Goal: Task Accomplishment & Management: Use online tool/utility

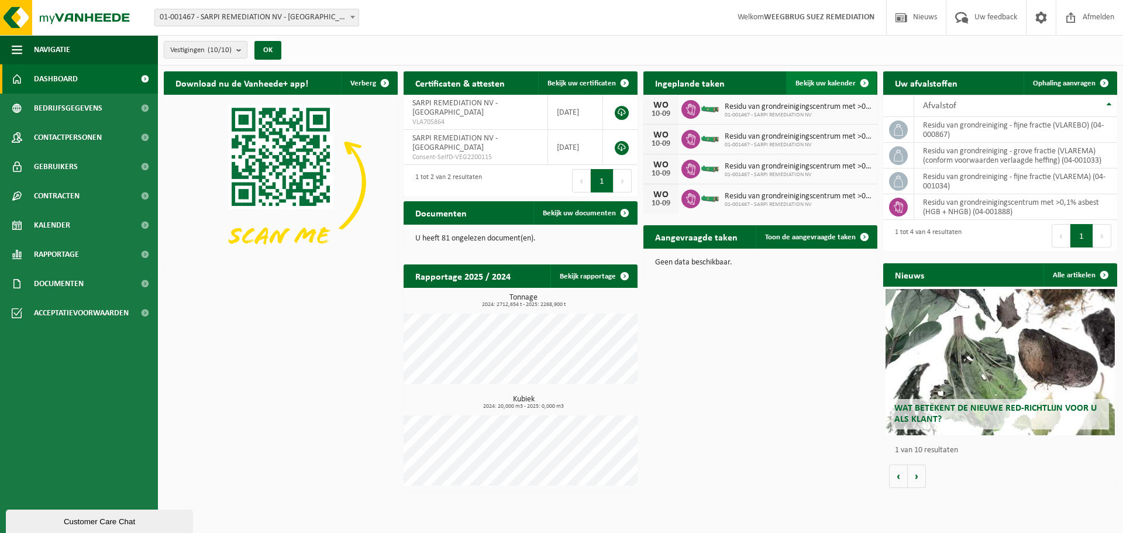
click at [839, 81] on span "Bekijk uw kalender" at bounding box center [825, 84] width 60 height 8
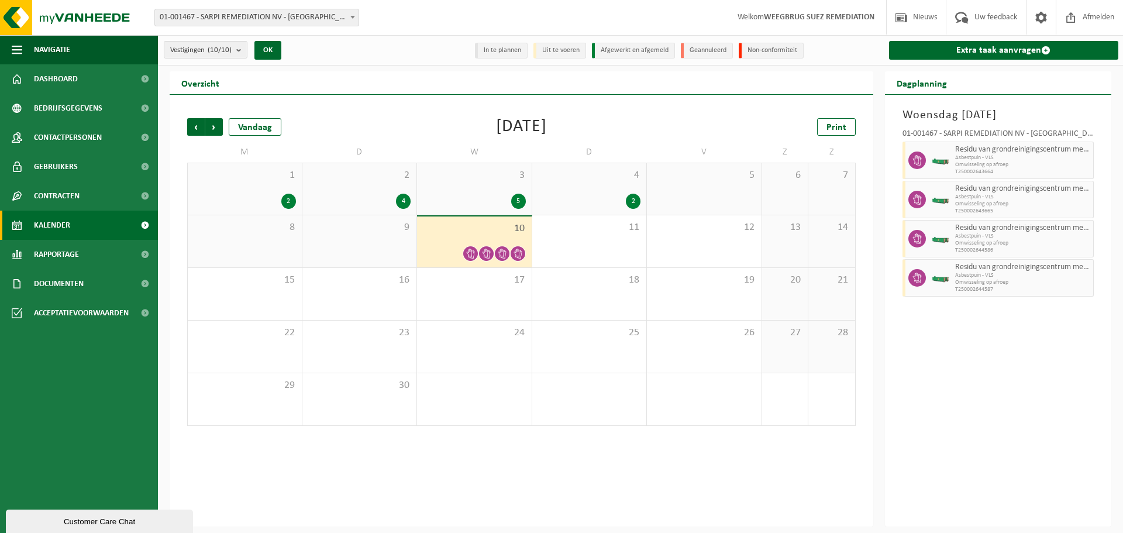
click at [617, 191] on div "4 2" at bounding box center [589, 188] width 115 height 51
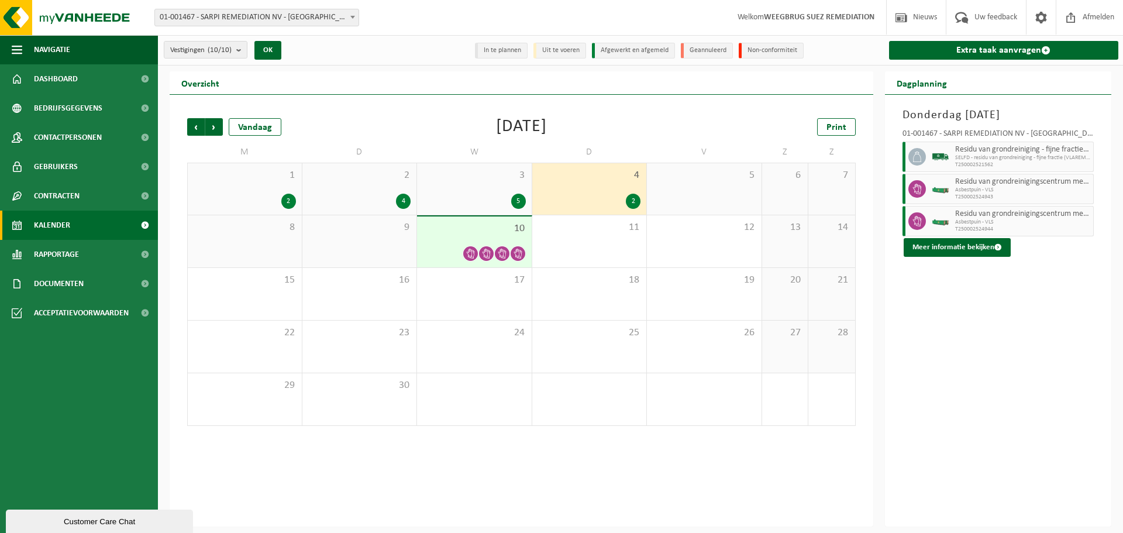
click at [384, 249] on div "9" at bounding box center [359, 241] width 115 height 52
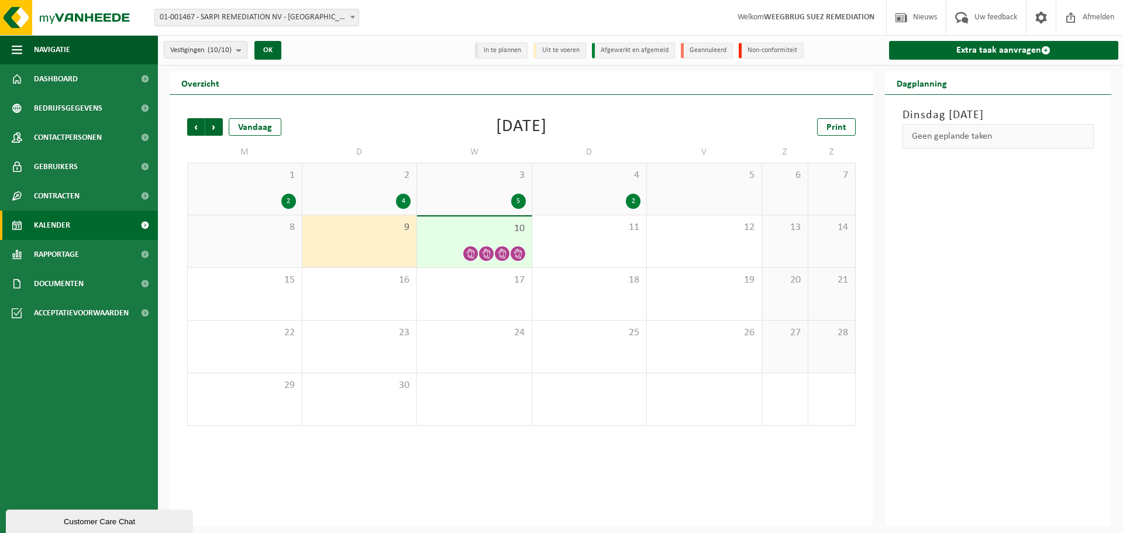
click at [551, 56] on li "Uit te voeren" at bounding box center [559, 51] width 53 height 16
click at [247, 244] on div "8" at bounding box center [245, 241] width 114 height 52
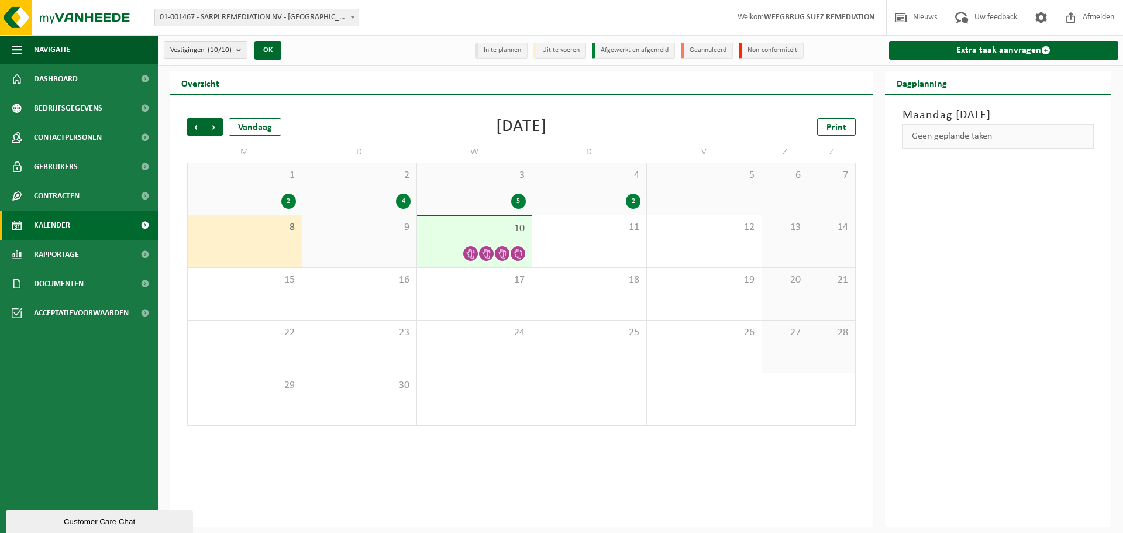
click at [471, 182] on div "3 5" at bounding box center [474, 188] width 115 height 51
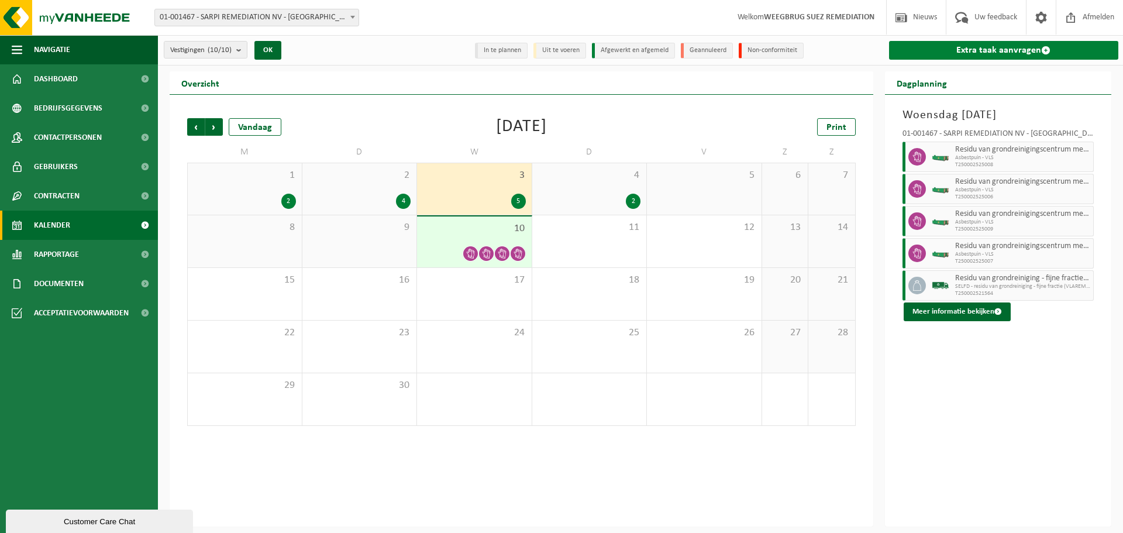
click at [1009, 54] on link "Extra taak aanvragen" at bounding box center [1004, 50] width 230 height 19
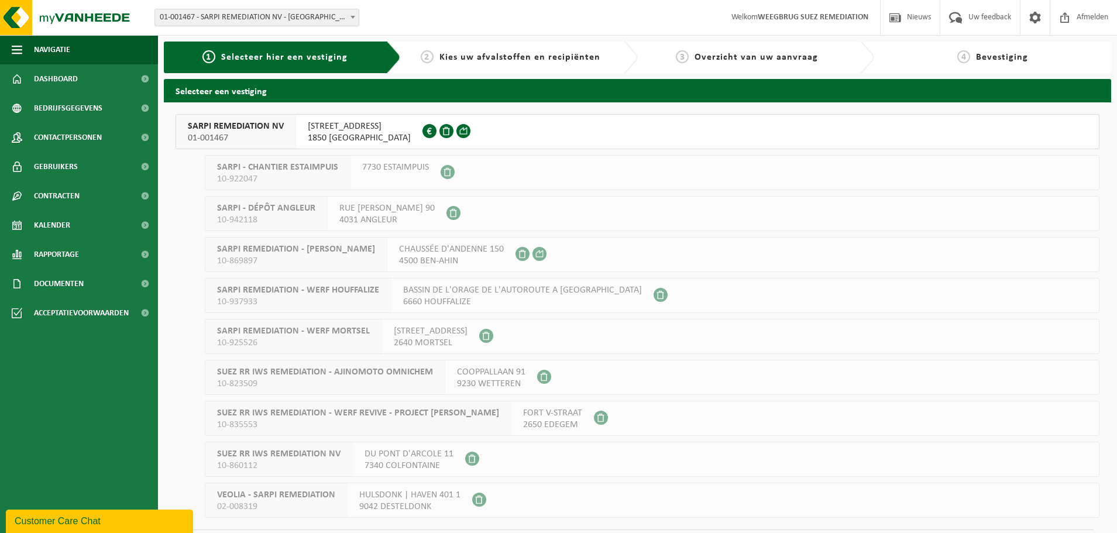
click at [270, 122] on span "SARPI REMEDIATION NV" at bounding box center [236, 126] width 96 height 12
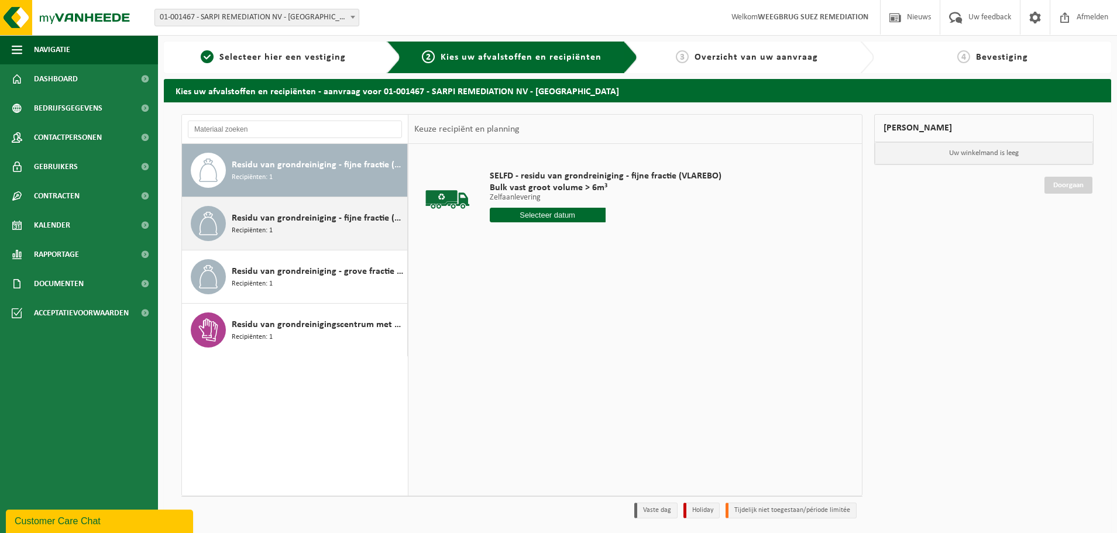
click at [342, 235] on div "Residu van grondreiniging - fijne fractie (VLAREMA) Recipiënten: 1" at bounding box center [318, 223] width 173 height 35
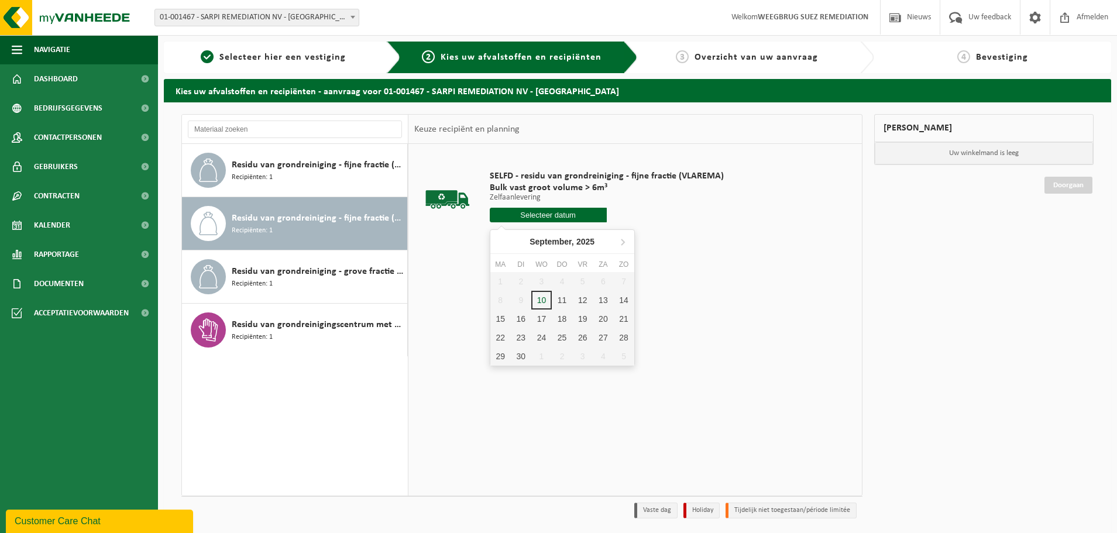
click at [558, 216] on input "text" at bounding box center [548, 215] width 117 height 15
click at [559, 299] on div "11" at bounding box center [562, 300] width 20 height 19
type input "Van [DATE]"
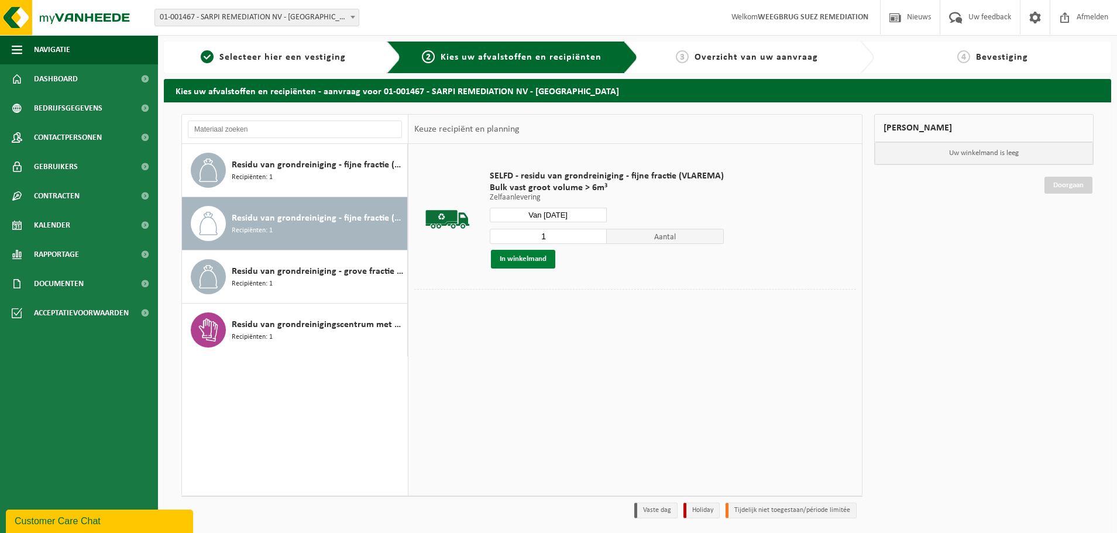
click at [518, 260] on button "In winkelmand" at bounding box center [523, 259] width 64 height 19
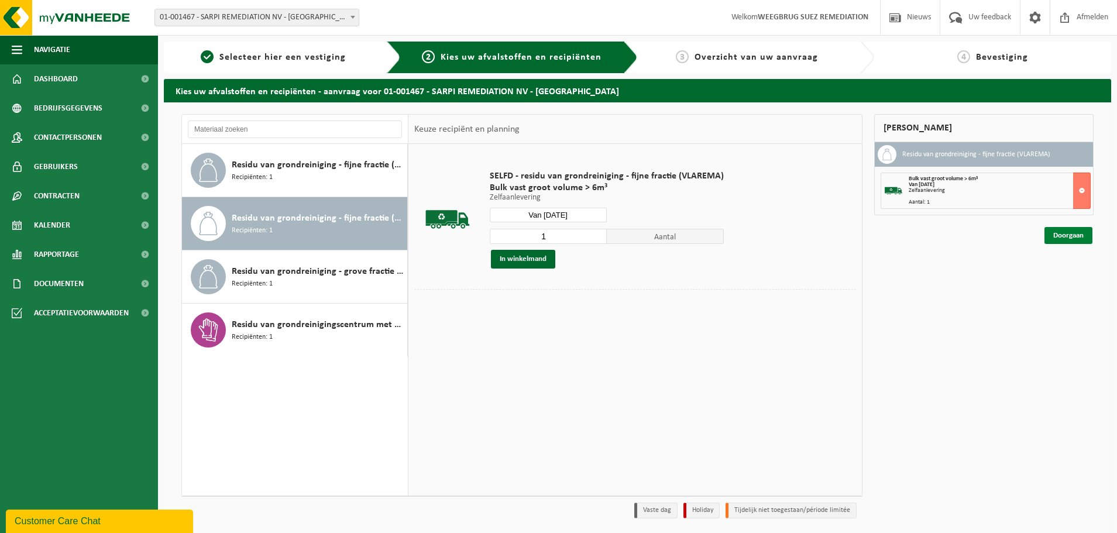
click at [1069, 238] on link "Doorgaan" at bounding box center [1068, 235] width 48 height 17
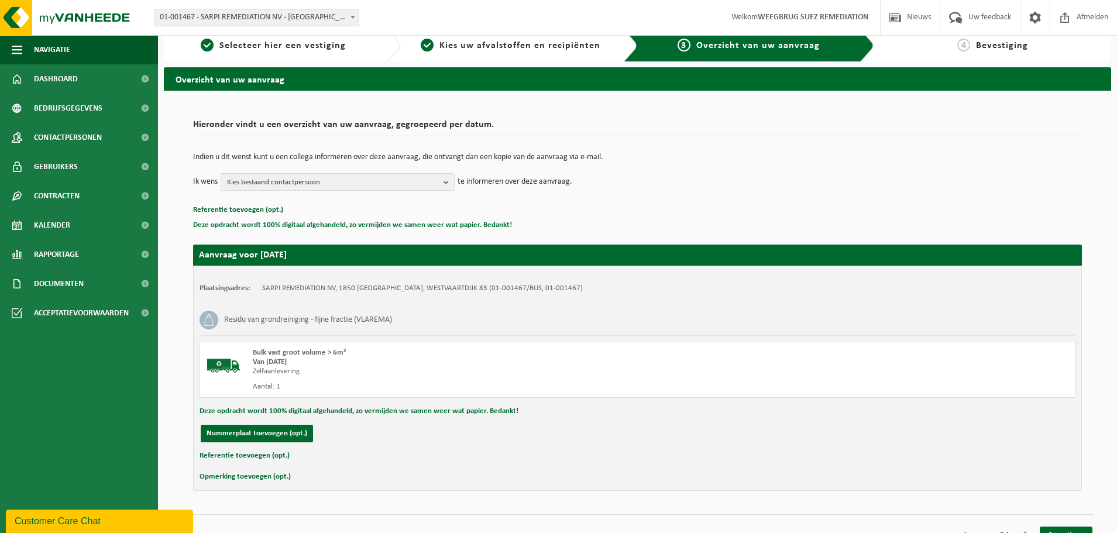
scroll to position [29, 0]
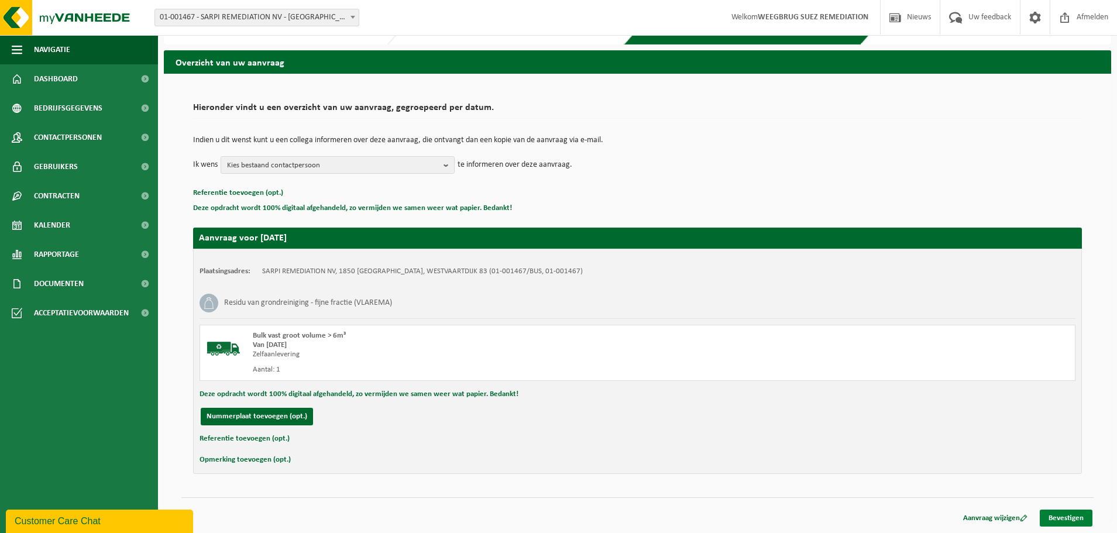
click at [1075, 517] on link "Bevestigen" at bounding box center [1065, 517] width 53 height 17
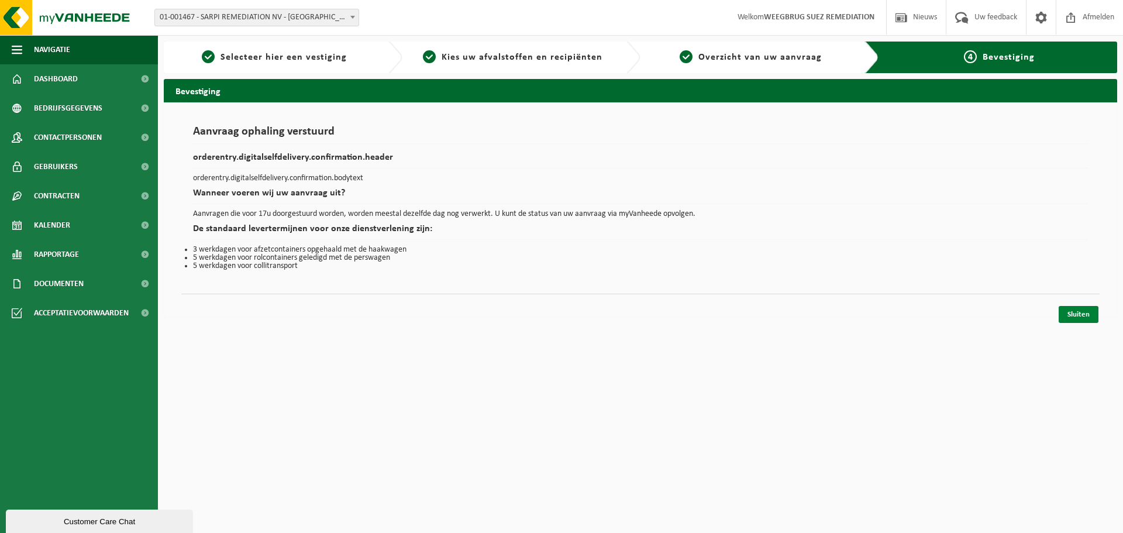
click at [1089, 322] on link "Sluiten" at bounding box center [1079, 314] width 40 height 17
